Goal: Find specific page/section

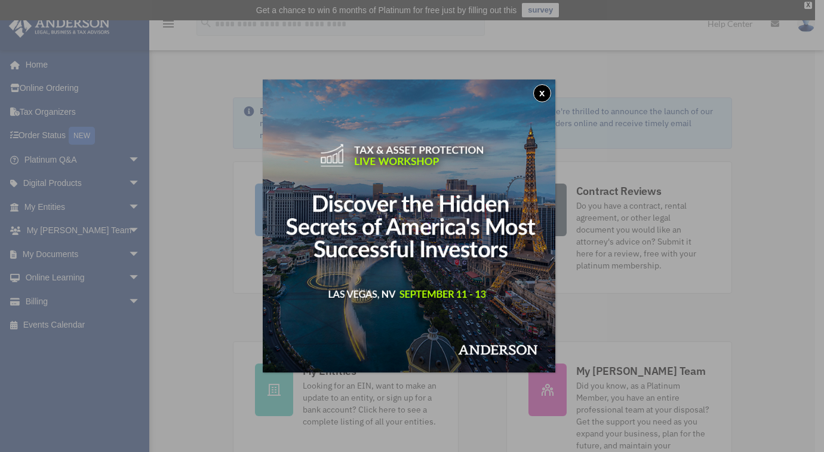
click at [544, 92] on button "x" at bounding box center [543, 93] width 18 height 18
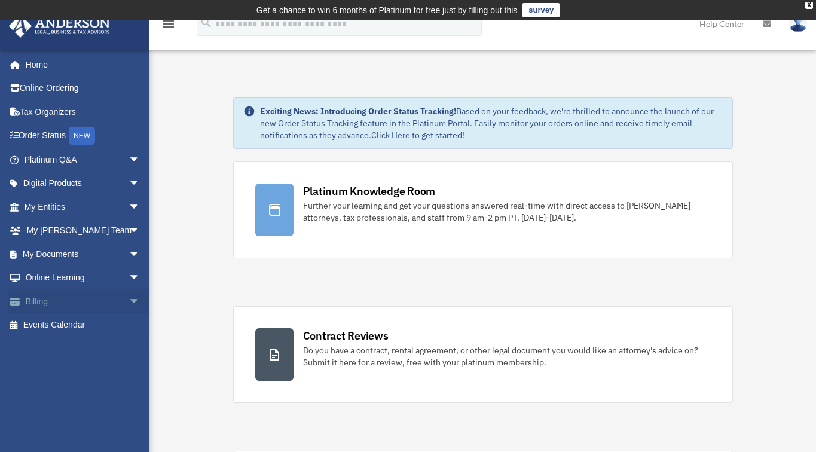
click at [128, 298] on span "arrow_drop_down" at bounding box center [140, 301] width 24 height 24
click at [37, 63] on link "Home" at bounding box center [83, 65] width 150 height 24
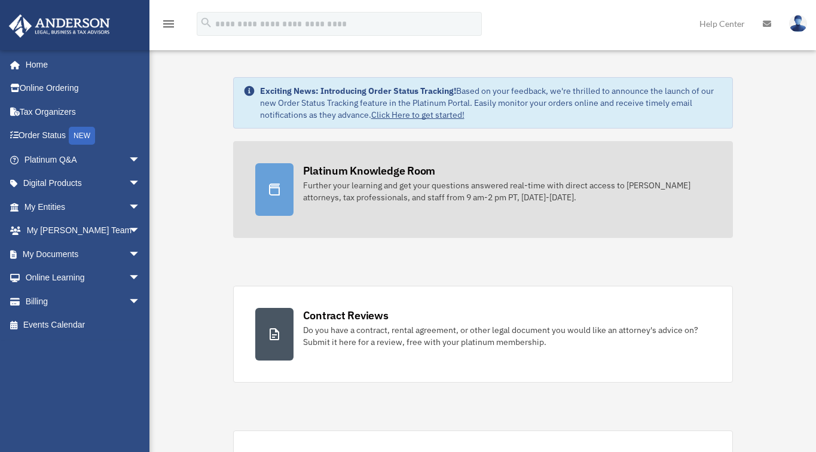
click at [432, 176] on div "Platinum Knowledge Room" at bounding box center [369, 170] width 133 height 15
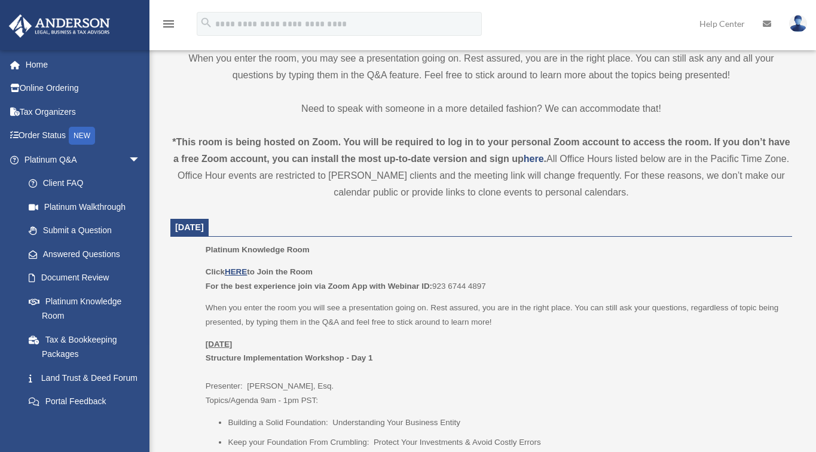
scroll to position [354, 0]
click at [235, 266] on u "HERE" at bounding box center [236, 269] width 22 height 9
